Goal: Find specific page/section: Find specific page/section

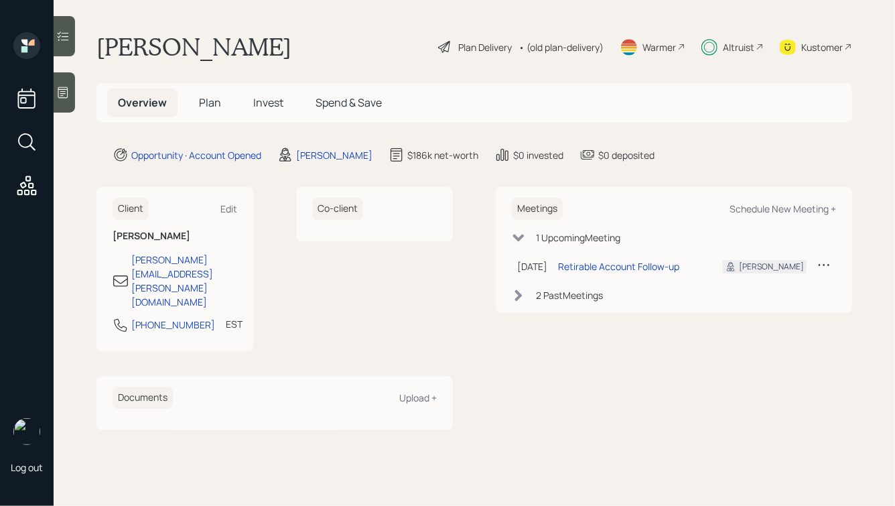
click at [203, 101] on span "Plan" at bounding box center [210, 102] width 22 height 15
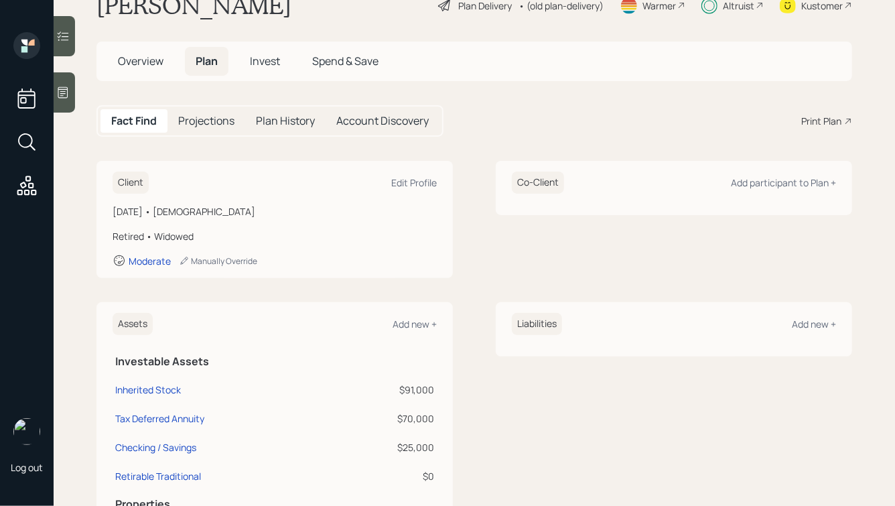
scroll to position [55, 0]
